Goal: Transaction & Acquisition: Book appointment/travel/reservation

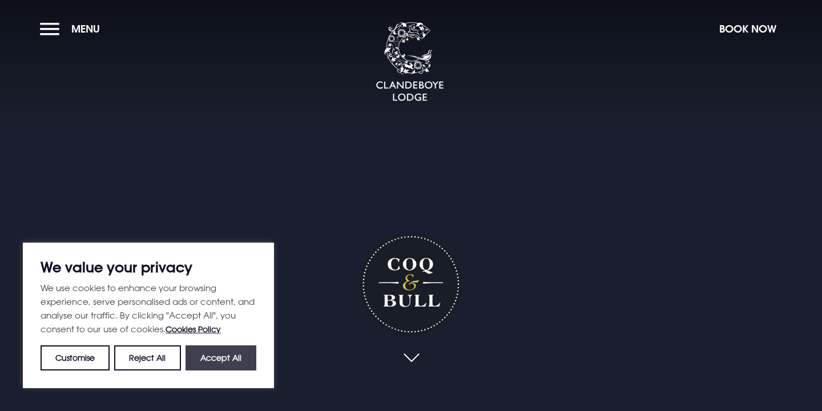
click at [205, 358] on button "Accept All" at bounding box center [220, 357] width 71 height 25
checkbox input "true"
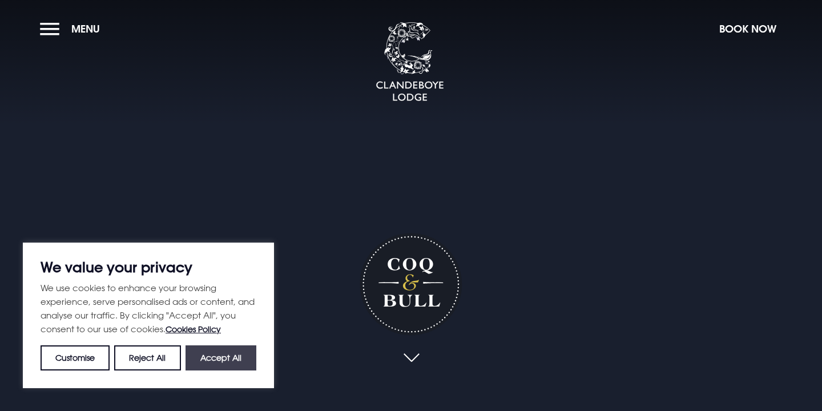
checkbox input "true"
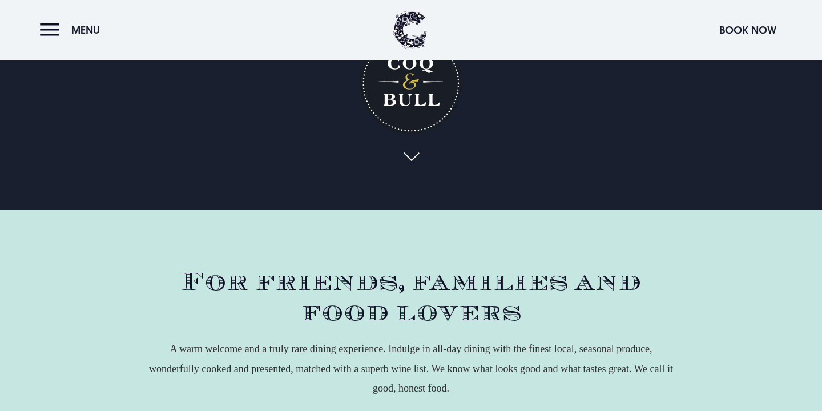
scroll to position [201, 0]
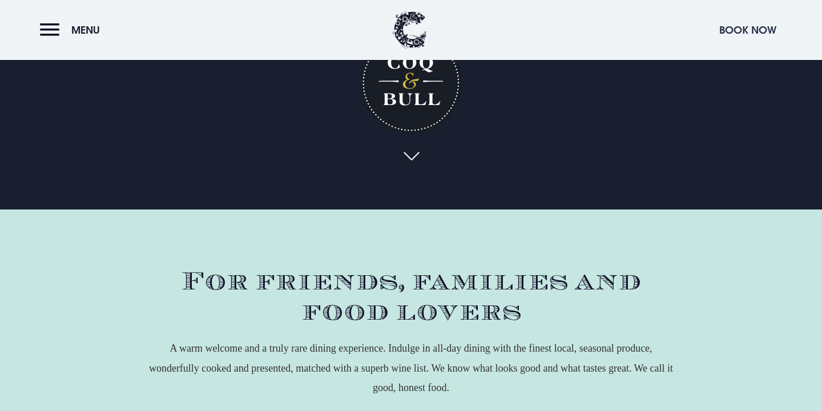
click at [749, 27] on button "Book Now" at bounding box center [747, 30] width 68 height 25
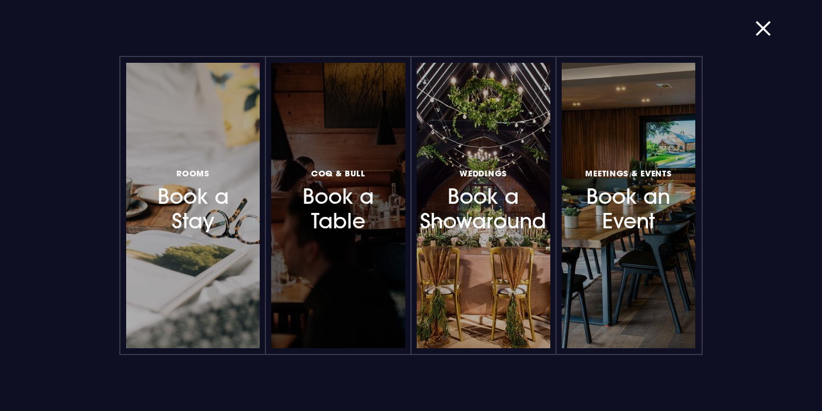
click at [338, 248] on div at bounding box center [338, 205] width 134 height 285
